Goal: Use online tool/utility: Utilize a website feature to perform a specific function

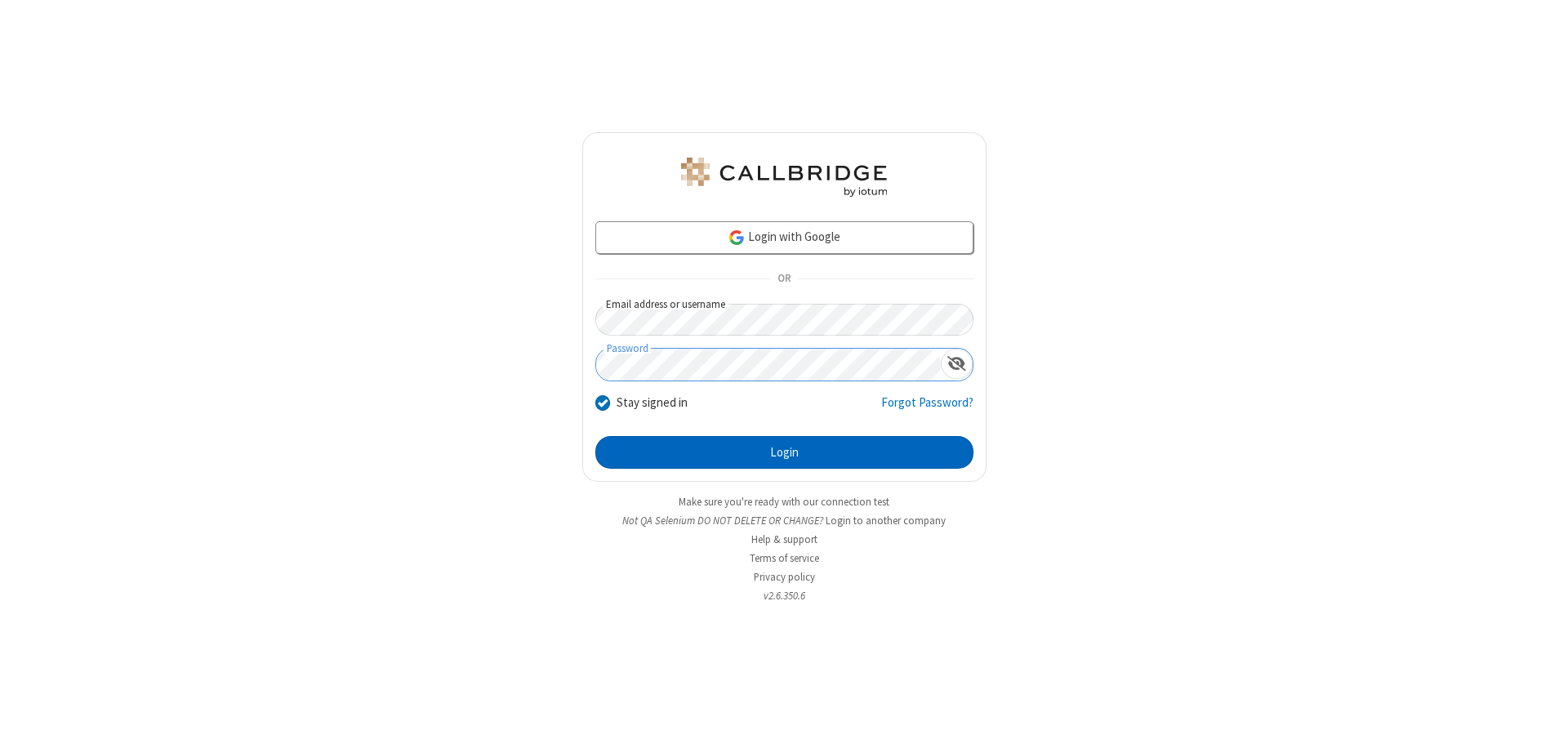
click at [784, 452] on button "Login" at bounding box center [784, 452] width 378 height 33
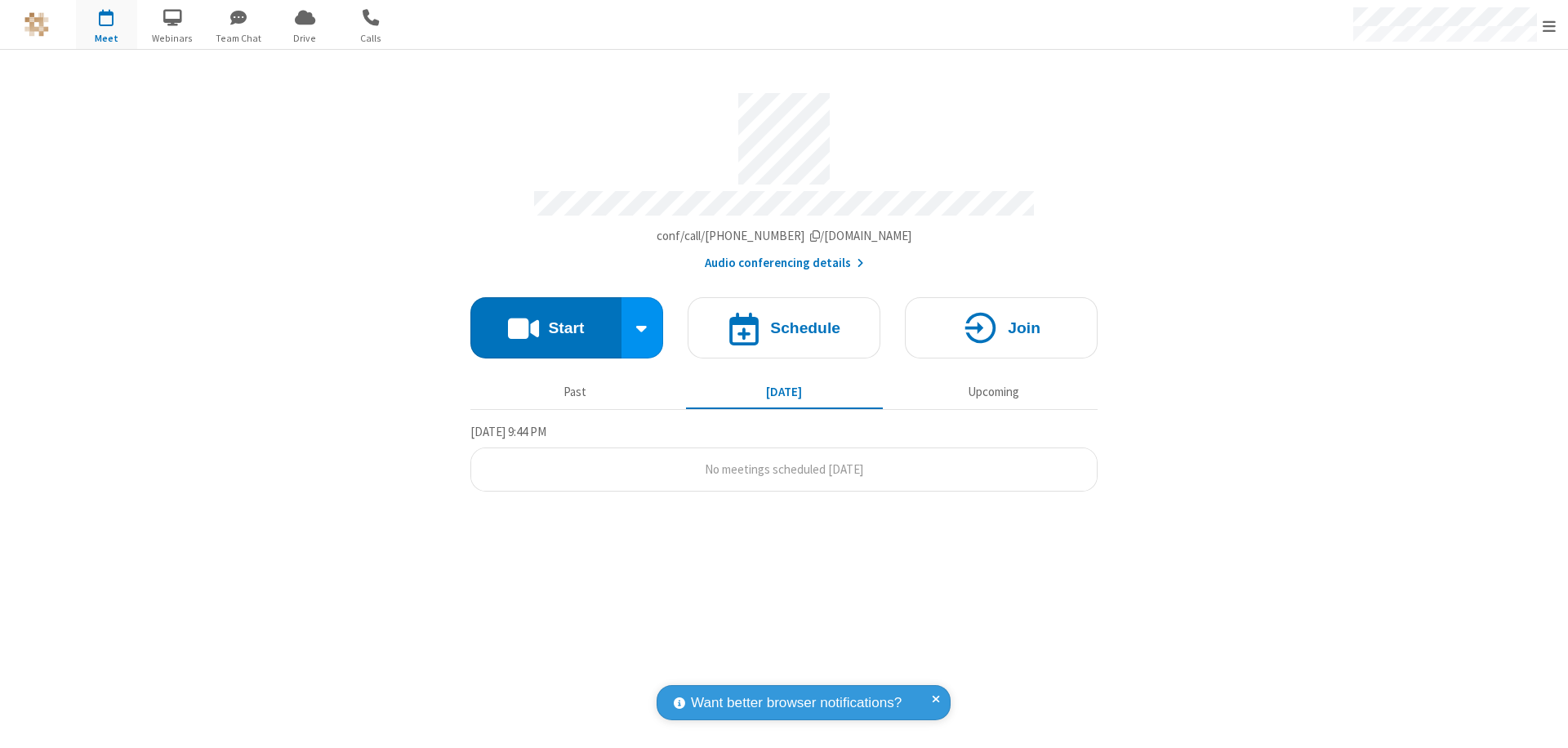
click at [545, 320] on button "Start" at bounding box center [545, 328] width 151 height 61
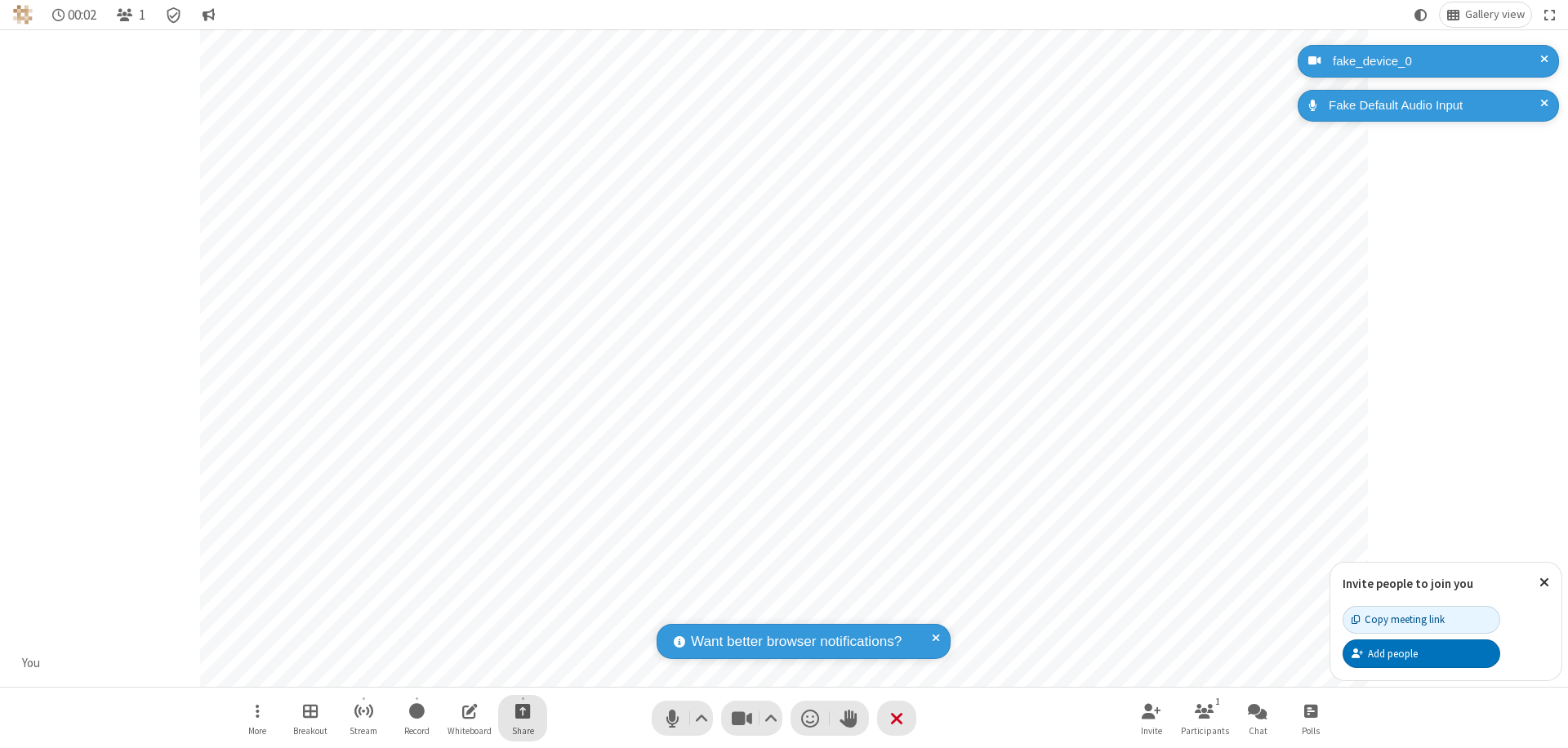
click at [522, 710] on span "Start sharing" at bounding box center [522, 710] width 16 height 21
click at [456, 671] on span "Share my screen" at bounding box center [456, 672] width 19 height 14
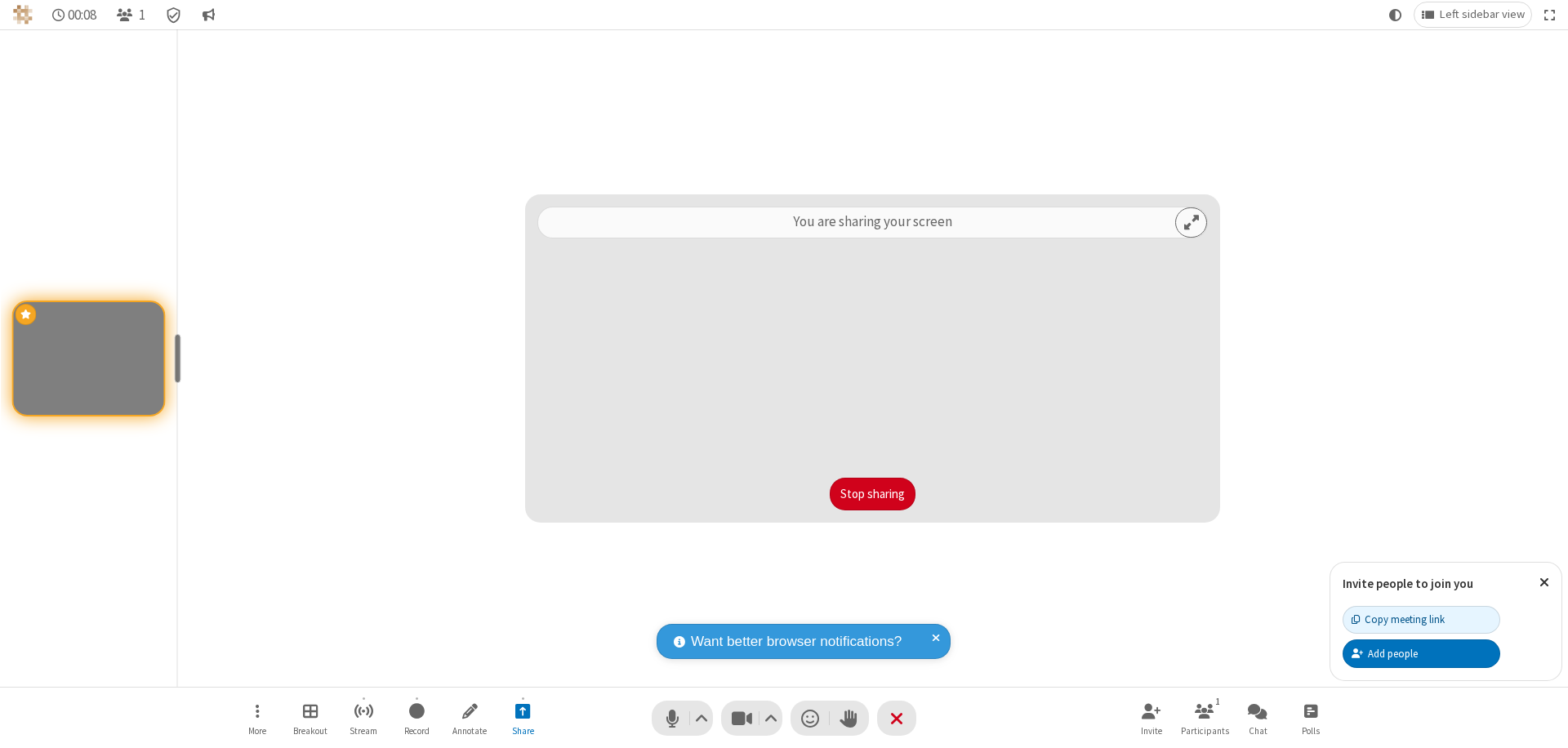
click at [873, 494] on button "Stop sharing" at bounding box center [873, 494] width 86 height 33
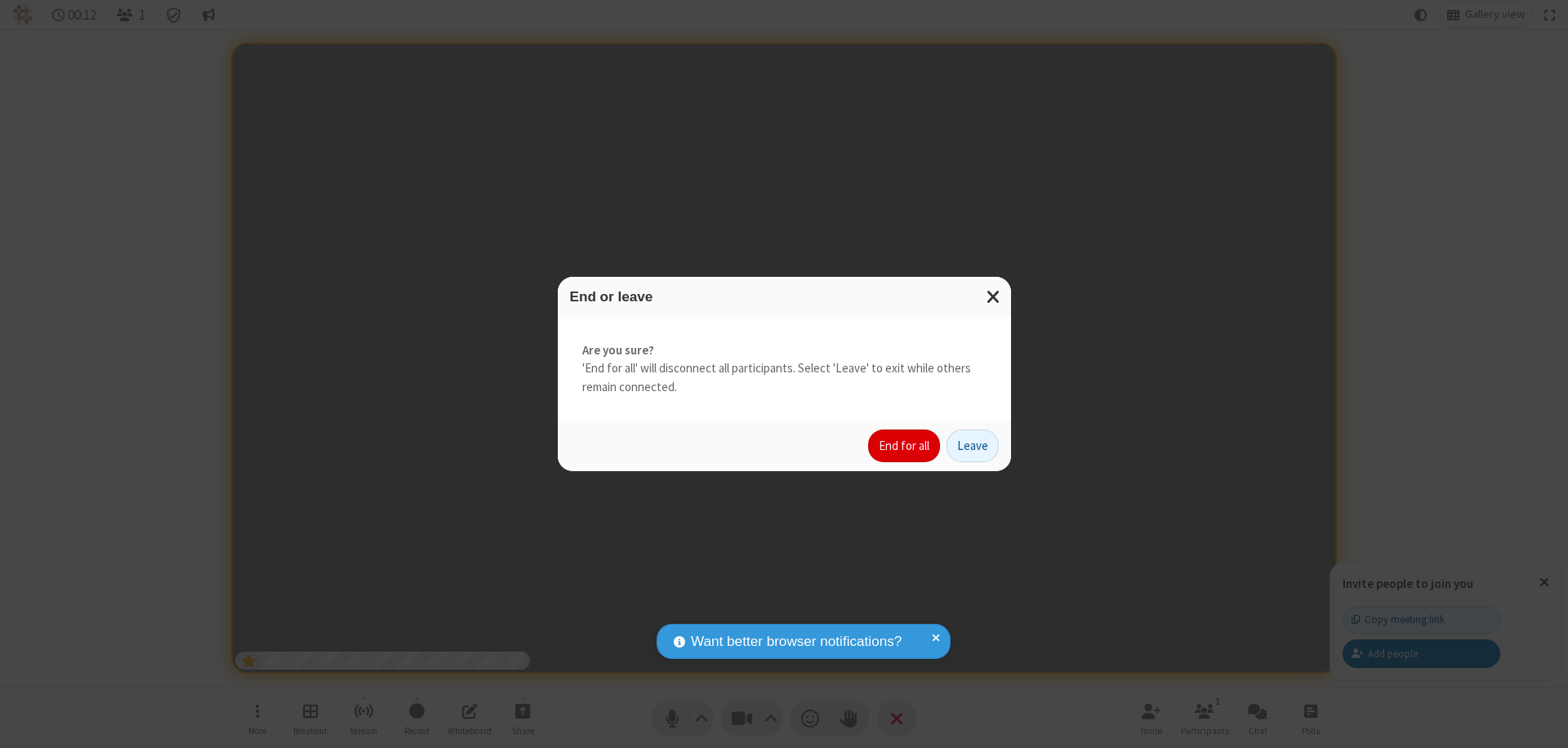
click at [905, 446] on button "End for all" at bounding box center [904, 446] width 72 height 33
